Goal: Complete application form

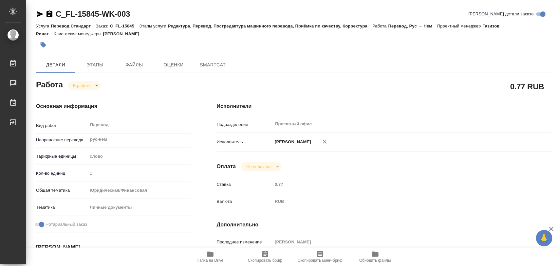
type textarea "x"
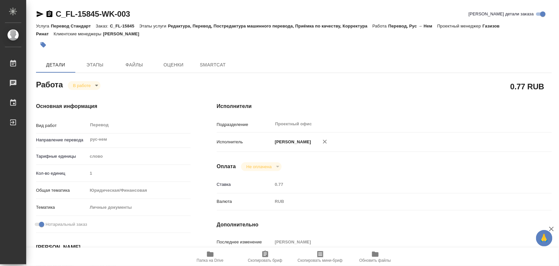
type textarea "x"
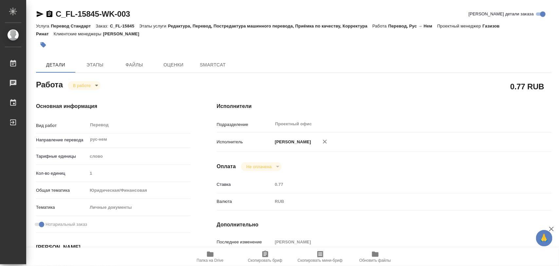
type textarea "x"
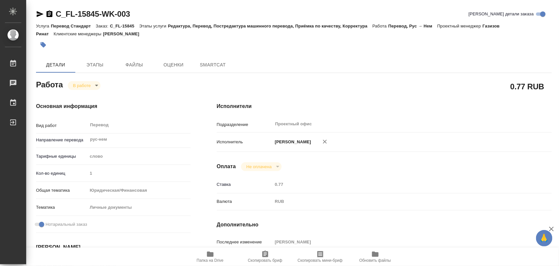
type textarea "x"
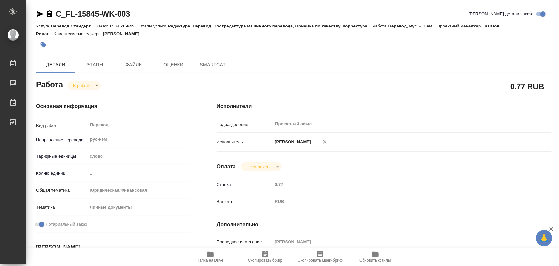
type textarea "x"
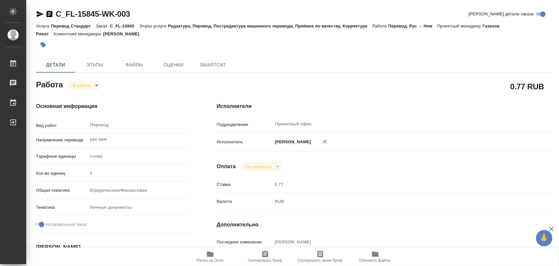
type textarea "x"
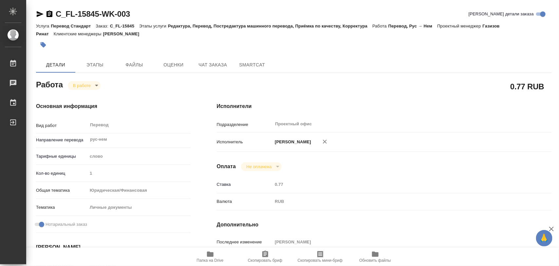
type textarea "x"
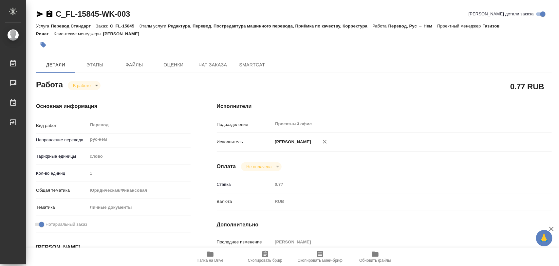
type textarea "x"
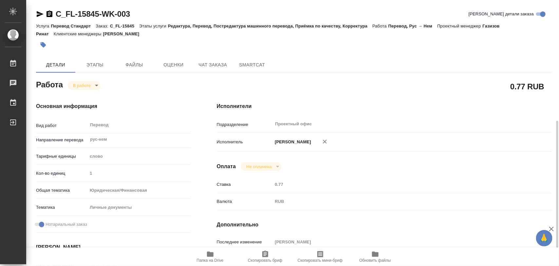
scroll to position [164, 0]
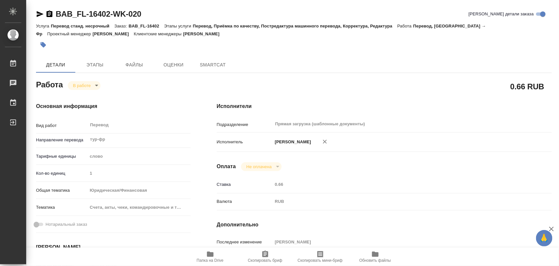
type textarea "x"
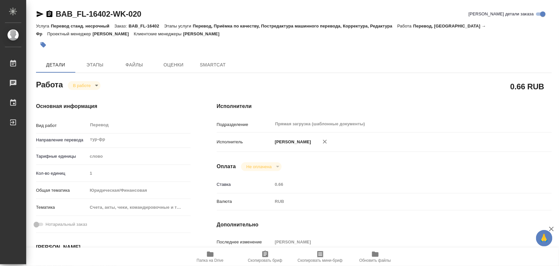
type textarea "x"
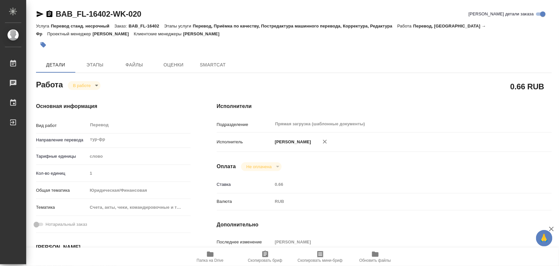
type textarea "x"
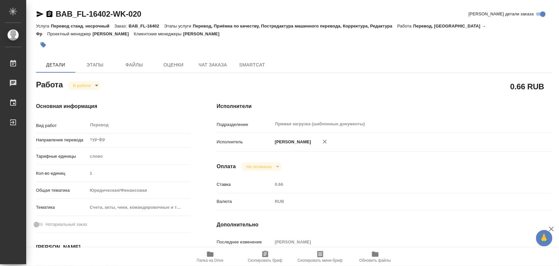
scroll to position [123, 0]
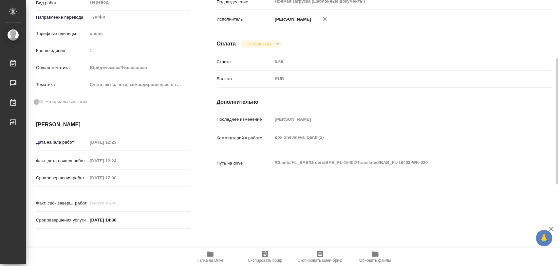
type textarea "x"
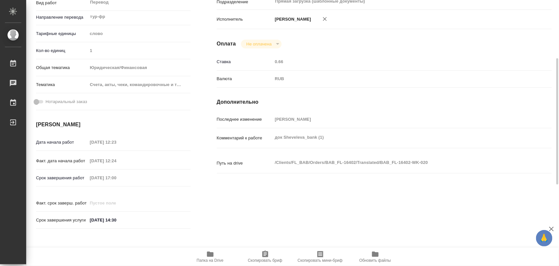
type textarea "x"
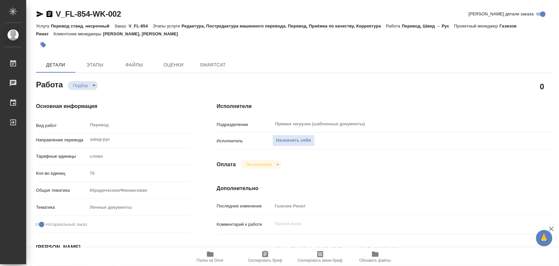
type textarea "x"
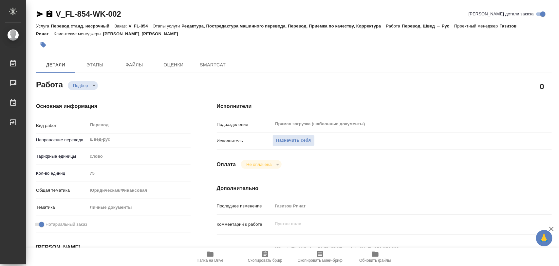
type textarea "x"
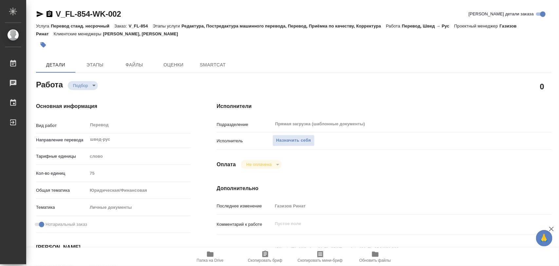
type textarea "x"
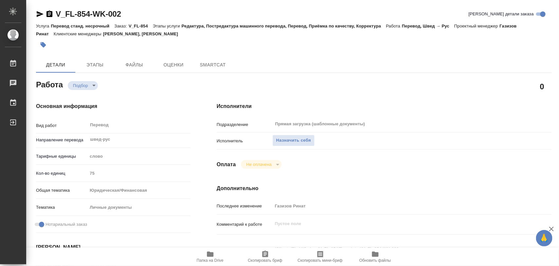
type textarea "x"
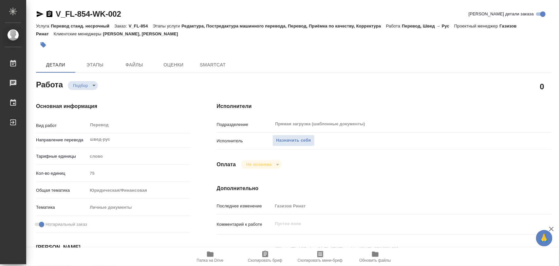
type textarea "x"
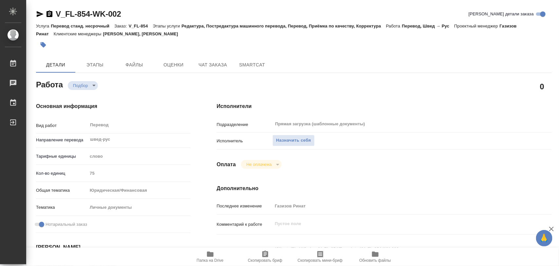
type textarea "x"
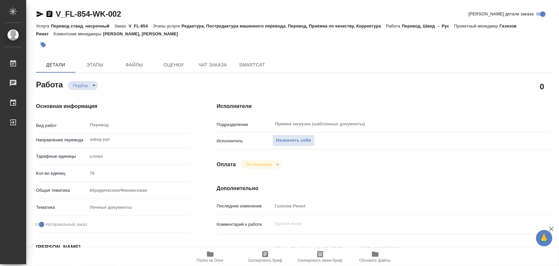
type textarea "x"
